Goal: Transaction & Acquisition: Purchase product/service

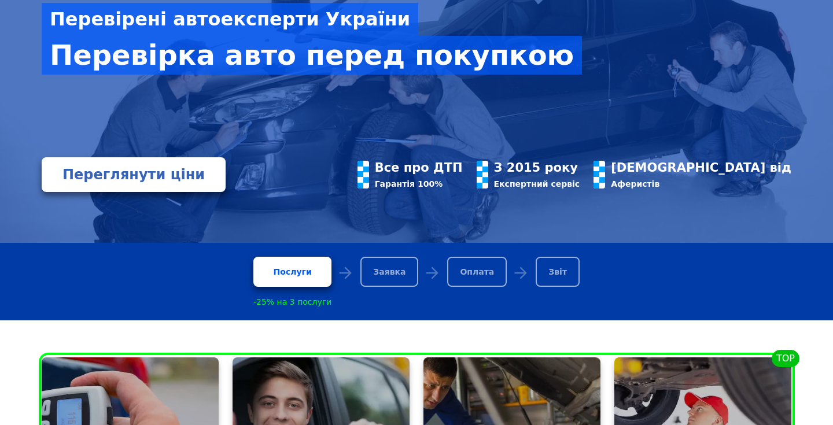
scroll to position [167, 0]
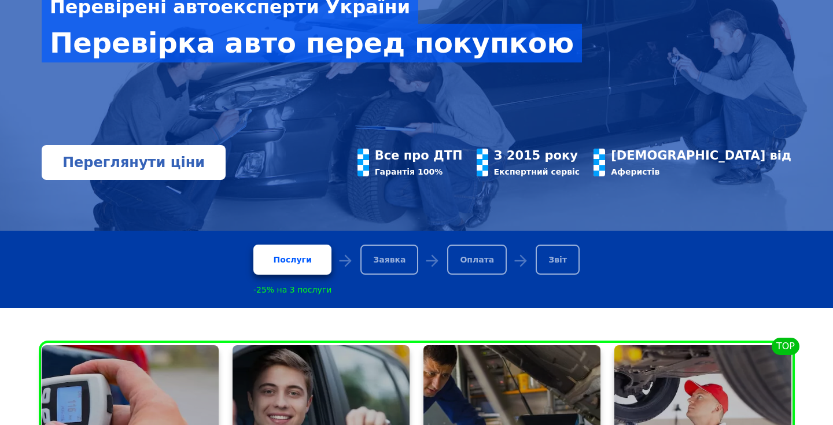
click at [196, 164] on link "Переглянути ціни" at bounding box center [134, 162] width 184 height 35
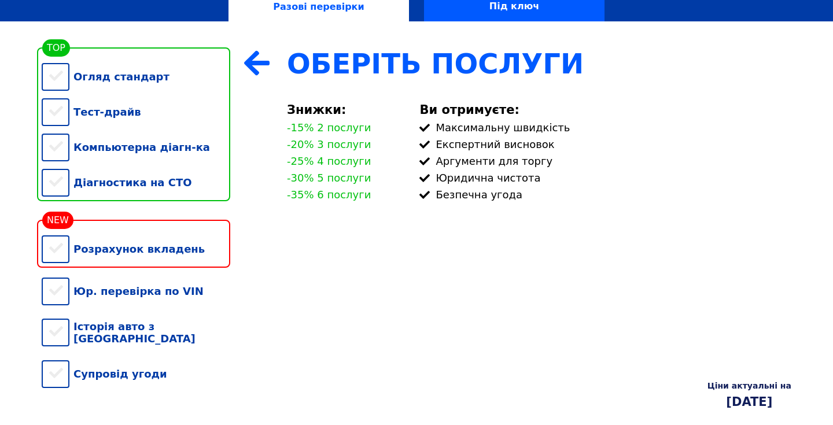
scroll to position [241, 0]
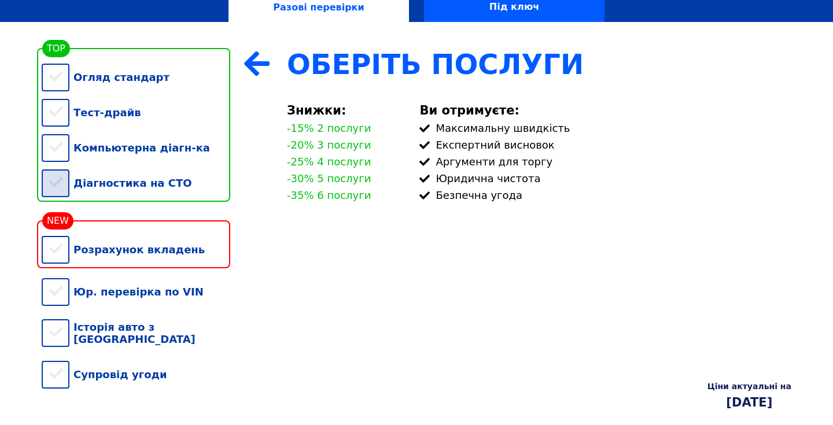
click at [59, 186] on div "Діагностика на СТО" at bounding box center [136, 182] width 189 height 35
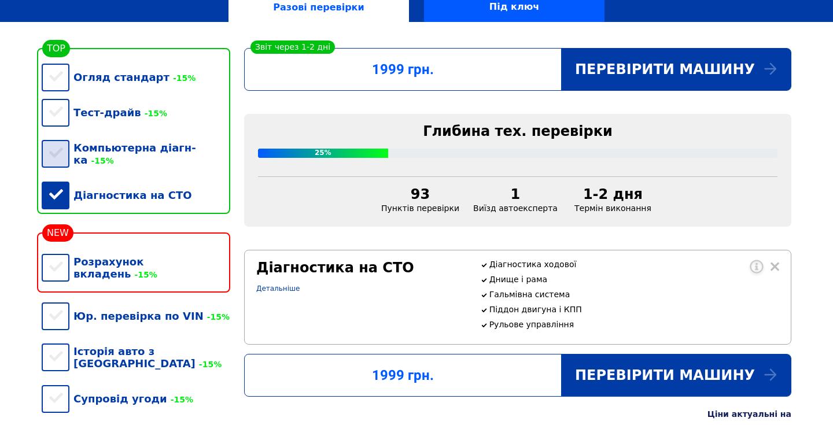
click at [58, 148] on div "Компьютерна діагн-ка -15%" at bounding box center [136, 153] width 189 height 47
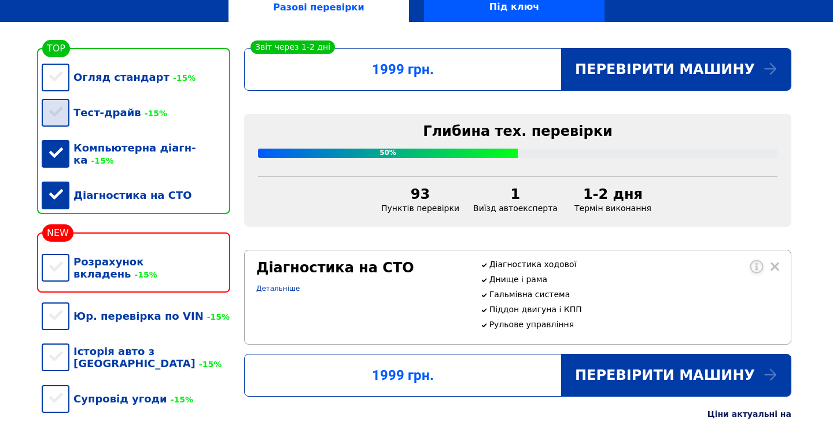
click at [58, 125] on div "Тест-драйв -15%" at bounding box center [136, 112] width 189 height 35
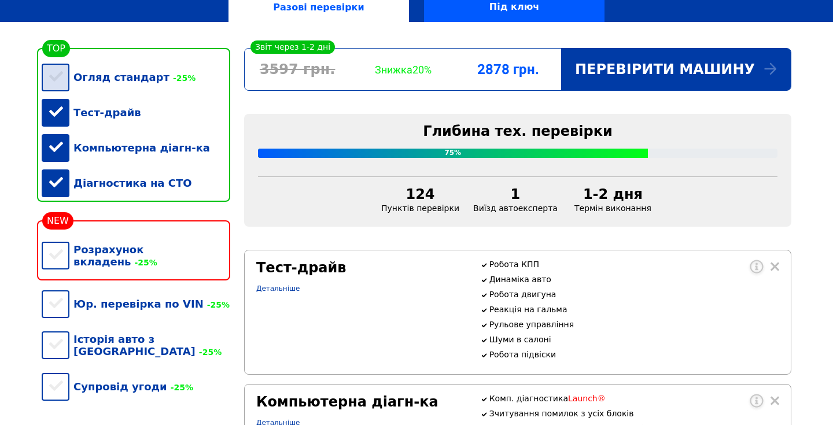
click at [53, 72] on div "Огляд стандарт -25%" at bounding box center [136, 77] width 189 height 35
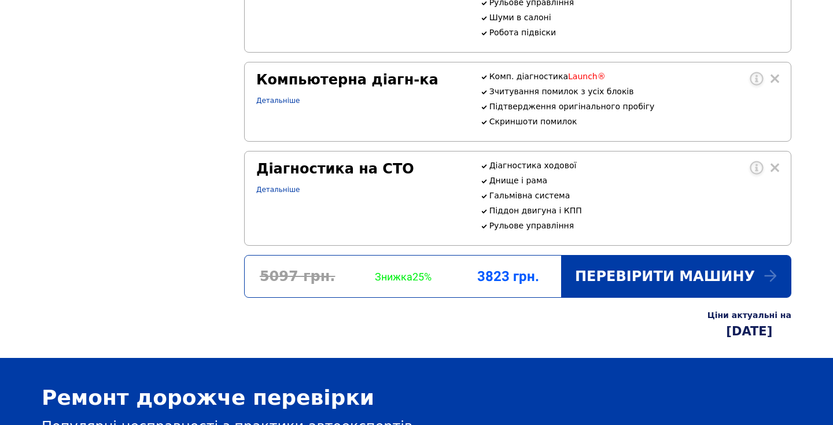
scroll to position [715, 0]
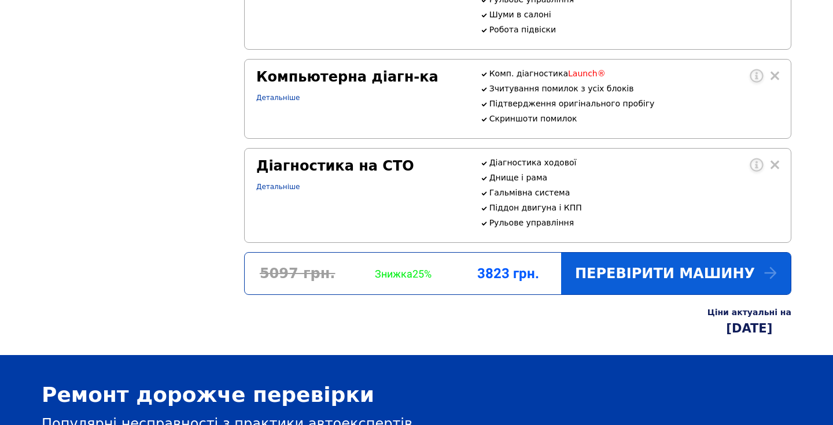
click at [650, 274] on div "Перевірити машину" at bounding box center [676, 274] width 230 height 42
